Goal: Information Seeking & Learning: Learn about a topic

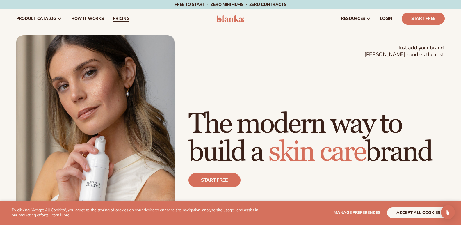
click at [123, 19] on span "pricing" at bounding box center [121, 18] width 16 height 5
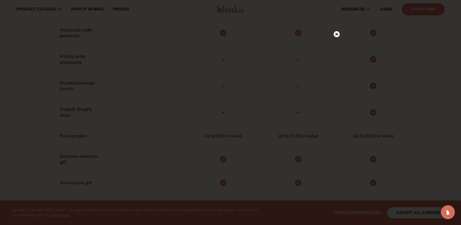
scroll to position [345, 0]
click at [41, 8] on div at bounding box center [230, 112] width 461 height 225
click at [335, 44] on circle at bounding box center [336, 46] width 6 height 6
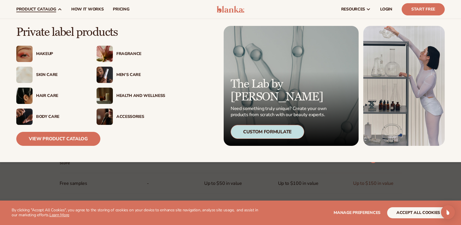
click at [53, 6] on link "product catalog" at bounding box center [39, 9] width 55 height 19
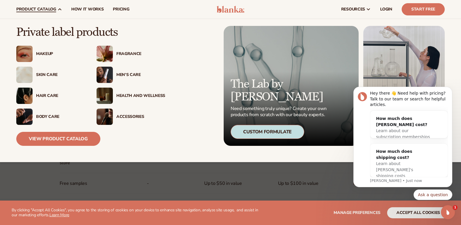
scroll to position [0, 0]
click at [44, 76] on div "Skin Care" at bounding box center [60, 74] width 49 height 5
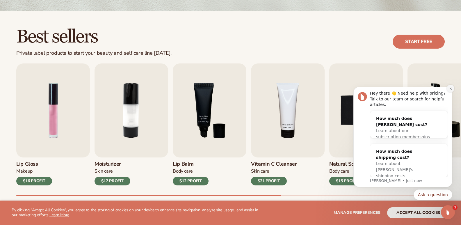
click at [451, 90] on icon "Dismiss notification" at bounding box center [450, 88] width 3 height 3
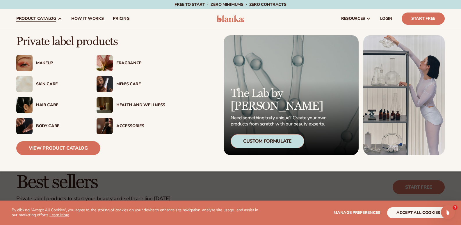
click at [135, 123] on div "Accessories" at bounding box center [140, 125] width 49 height 5
click at [131, 125] on div "Accessories" at bounding box center [140, 125] width 49 height 5
click at [54, 144] on link "View Product Catalog" at bounding box center [58, 148] width 84 height 14
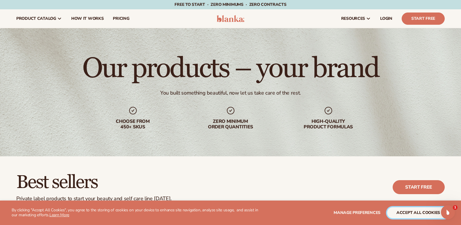
click at [434, 211] on button "accept all cookies" at bounding box center [418, 212] width 62 height 11
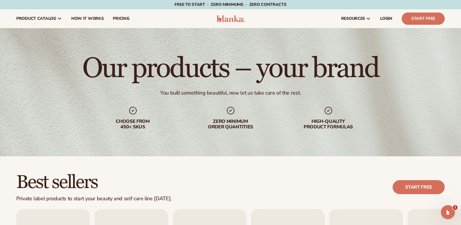
click at [452, 210] on icon "Open Intercom Messenger" at bounding box center [448, 212] width 10 height 10
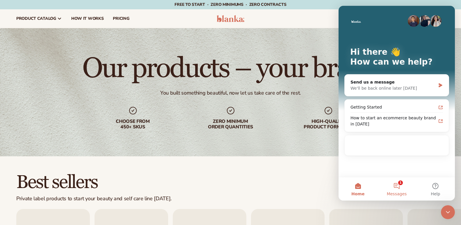
click at [399, 182] on button "1 Messages" at bounding box center [396, 188] width 39 height 23
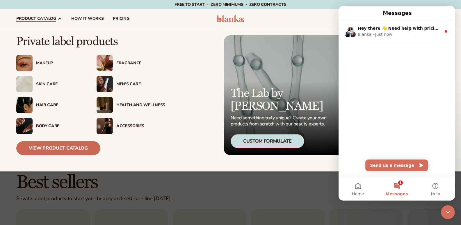
click at [52, 146] on link "View Product Catalog" at bounding box center [58, 148] width 84 height 14
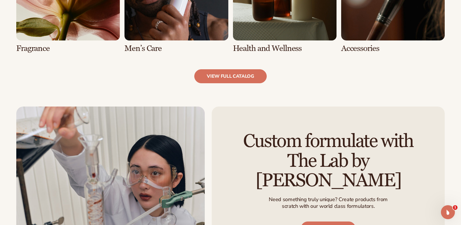
scroll to position [668, 0]
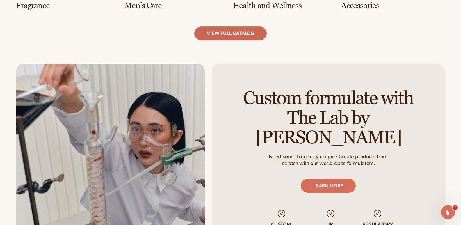
click at [236, 33] on link "view full catalog" at bounding box center [230, 33] width 72 height 14
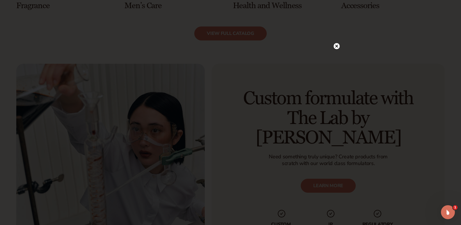
click at [335, 44] on circle at bounding box center [336, 46] width 6 height 6
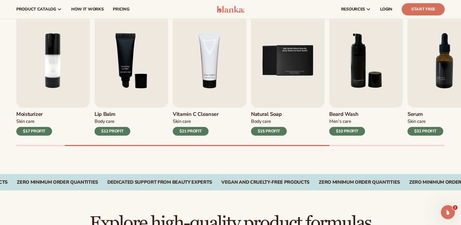
scroll to position [145, 0]
